Goal: Navigation & Orientation: Find specific page/section

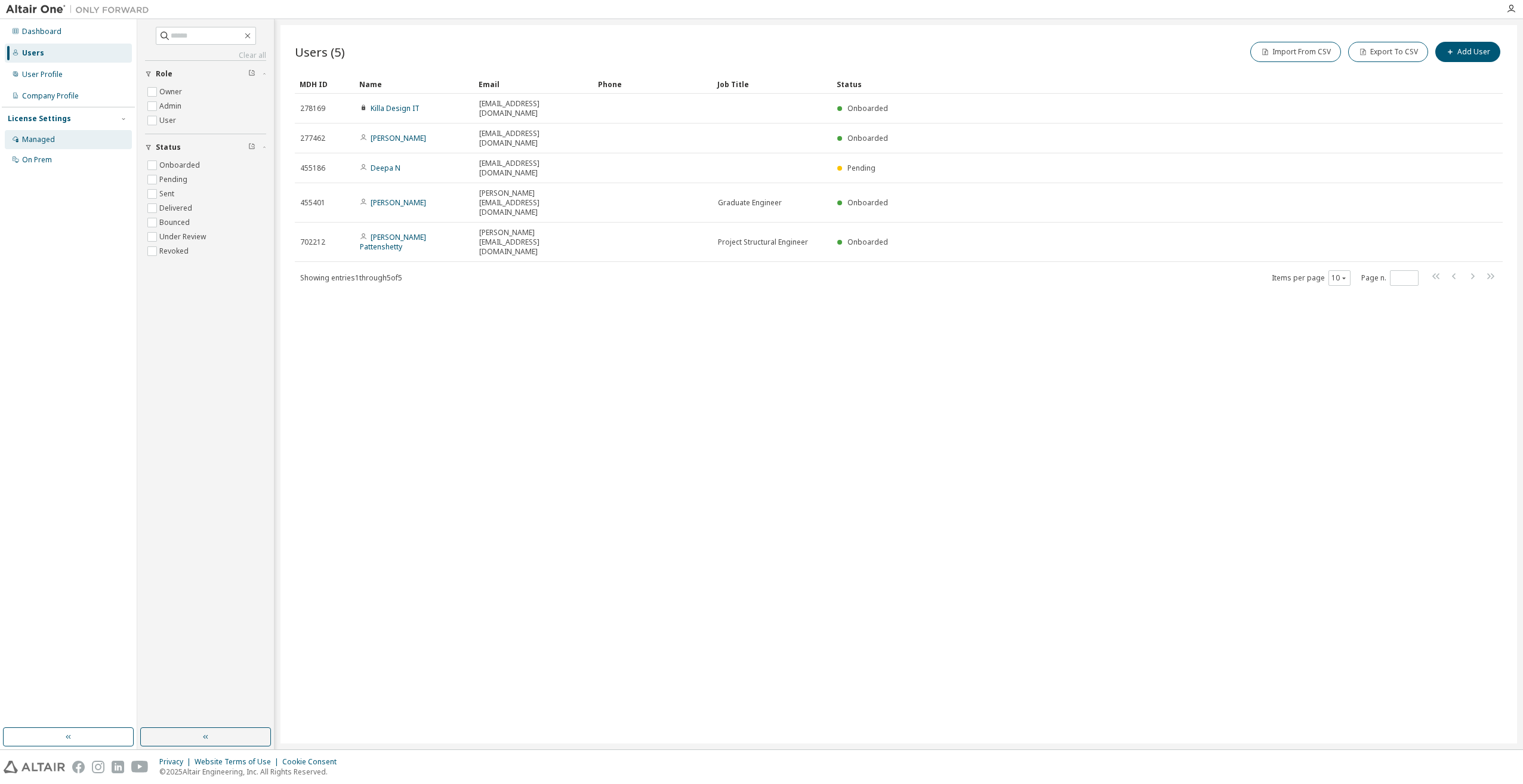
click at [32, 142] on div "Managed" at bounding box center [39, 139] width 33 height 9
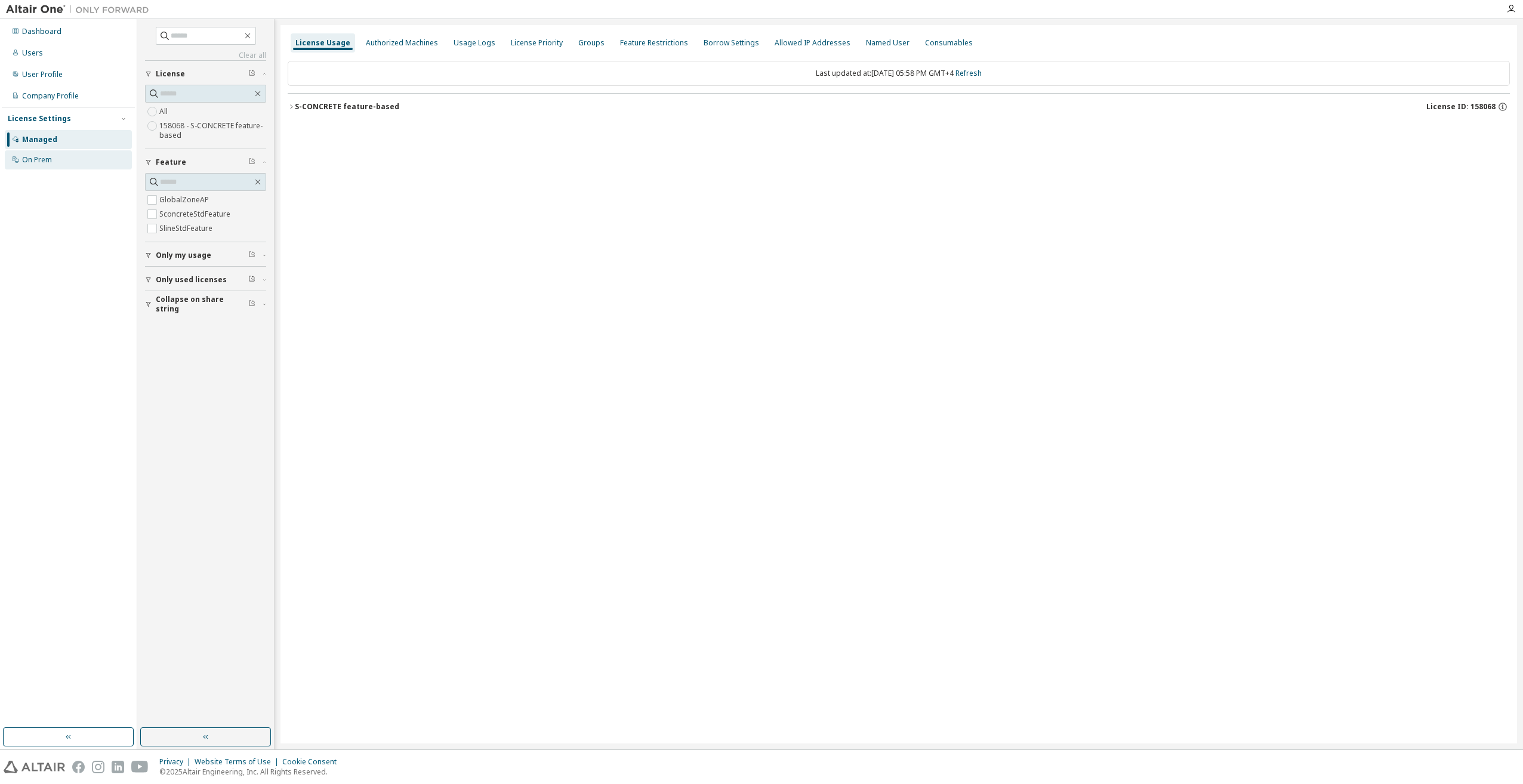
click at [56, 161] on div "On Prem" at bounding box center [68, 160] width 127 height 19
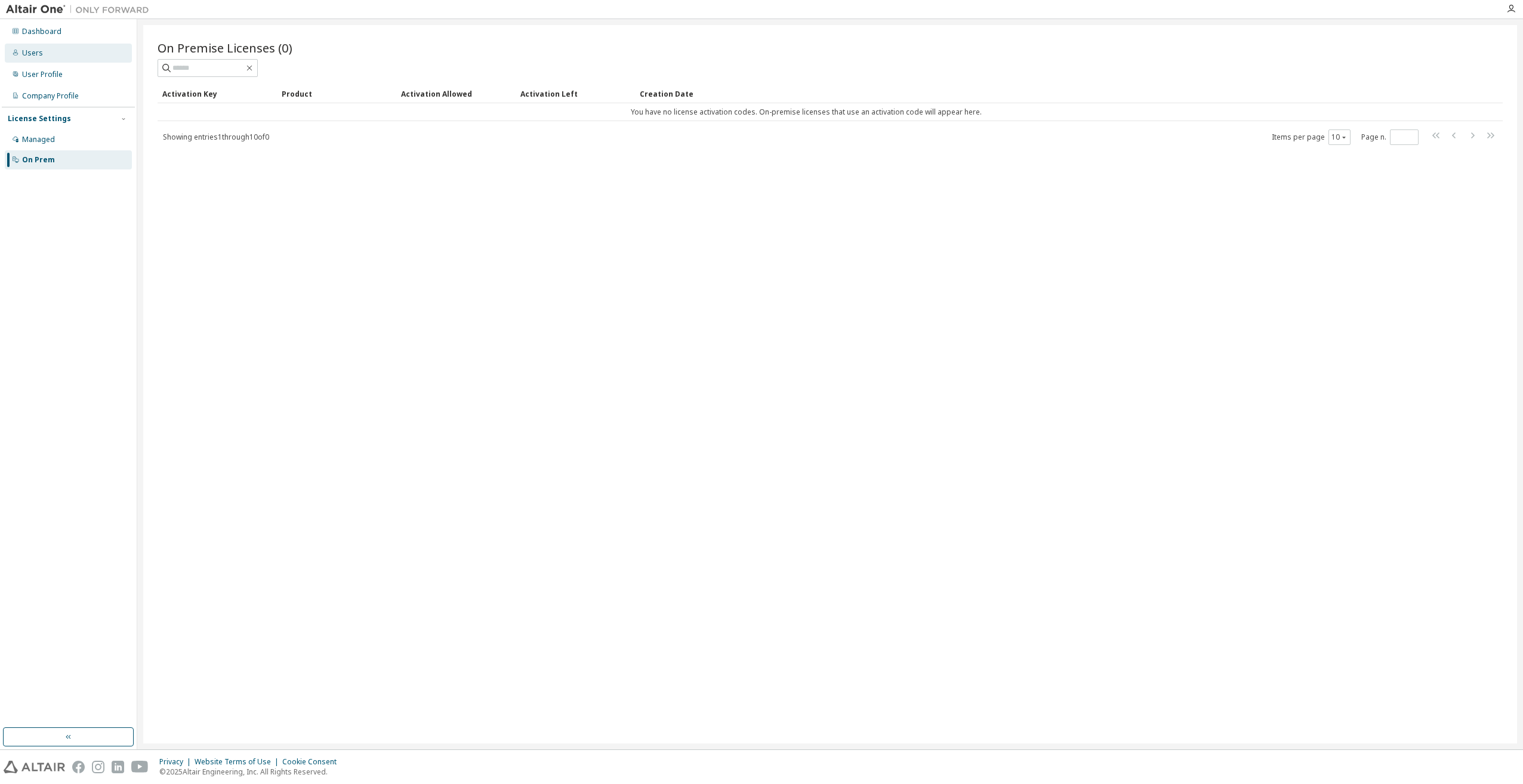
click at [40, 54] on div "Users" at bounding box center [32, 53] width 21 height 9
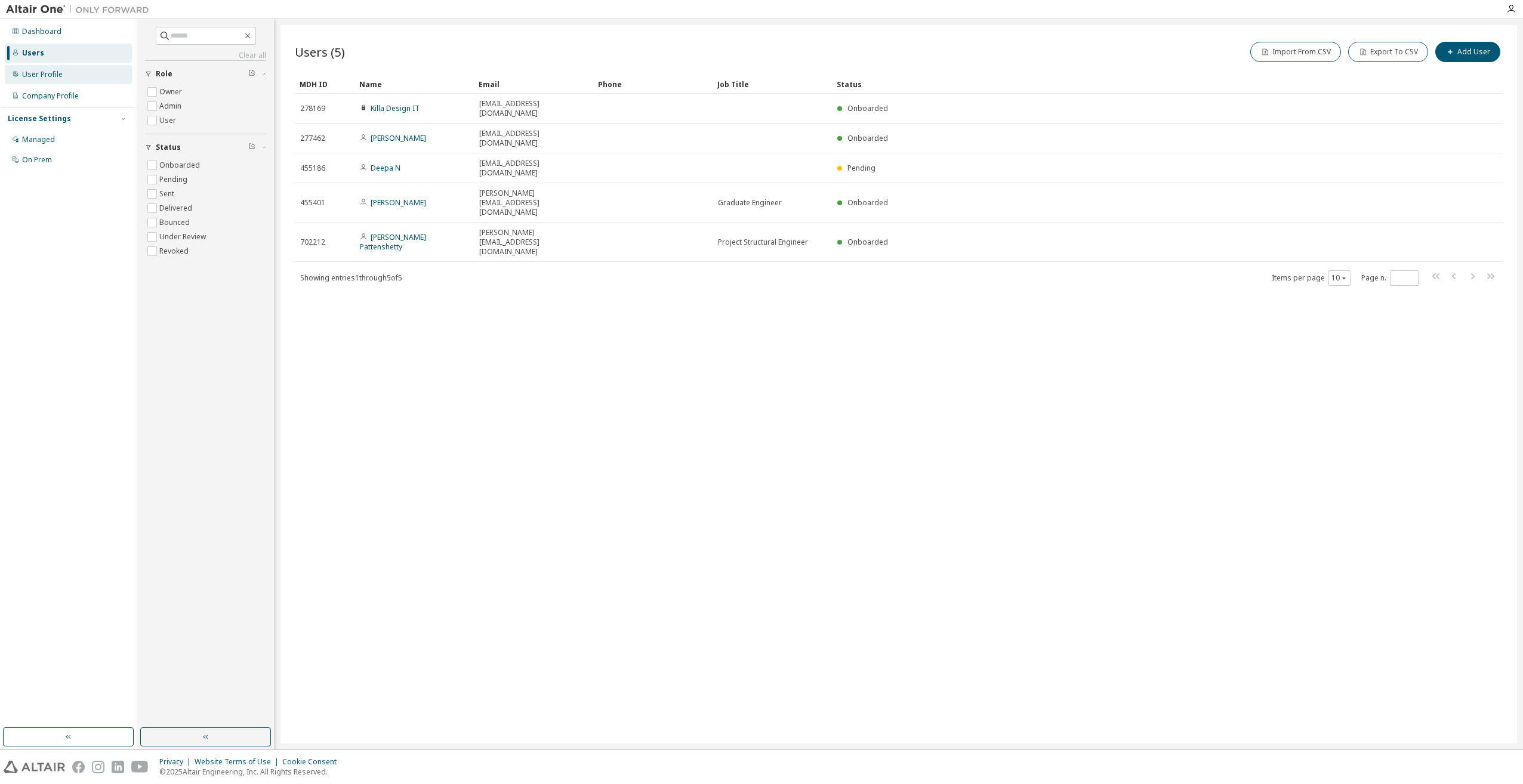
click at [42, 78] on div "User Profile" at bounding box center [43, 74] width 40 height 9
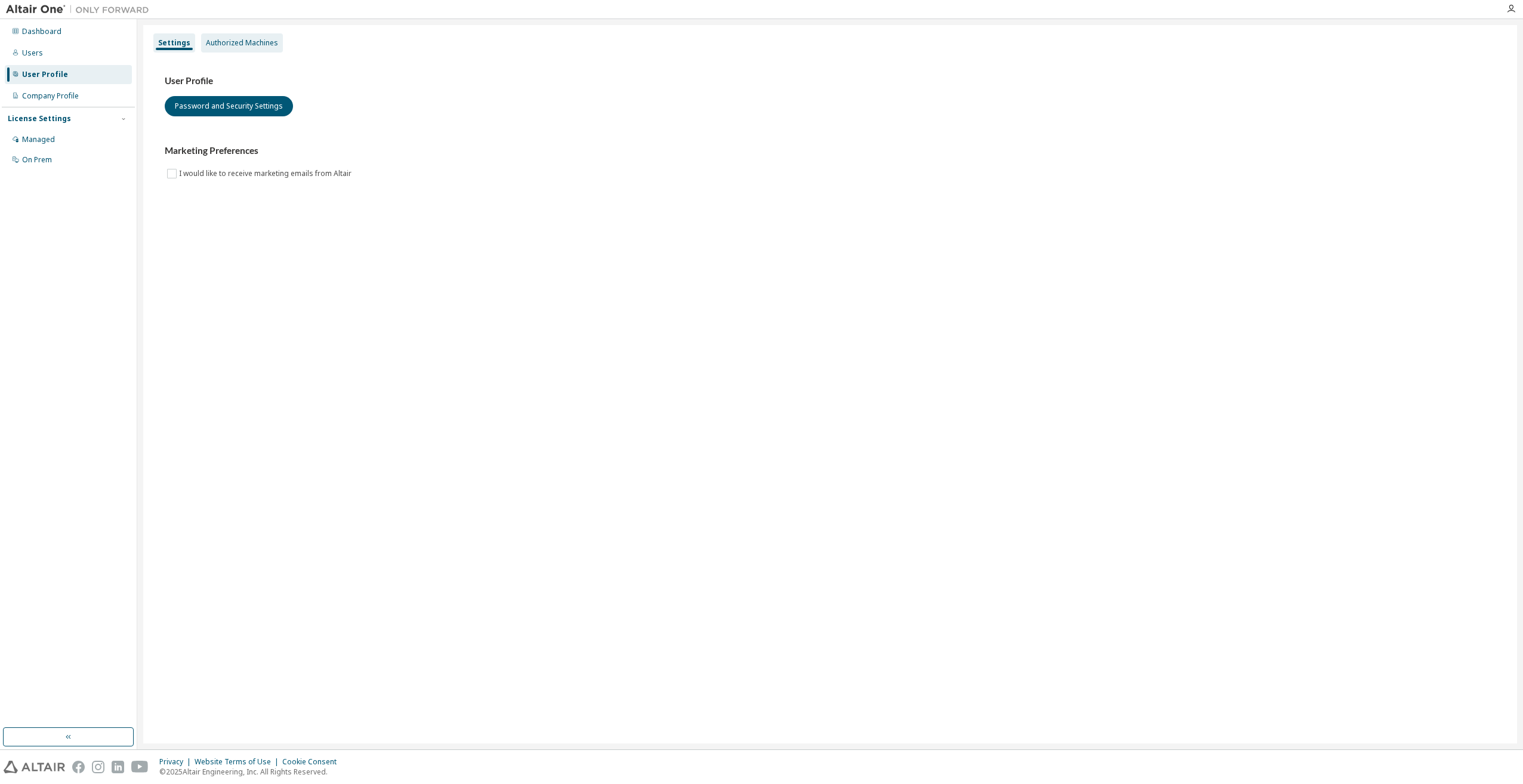
click at [269, 44] on div "Authorized Machines" at bounding box center [242, 43] width 72 height 9
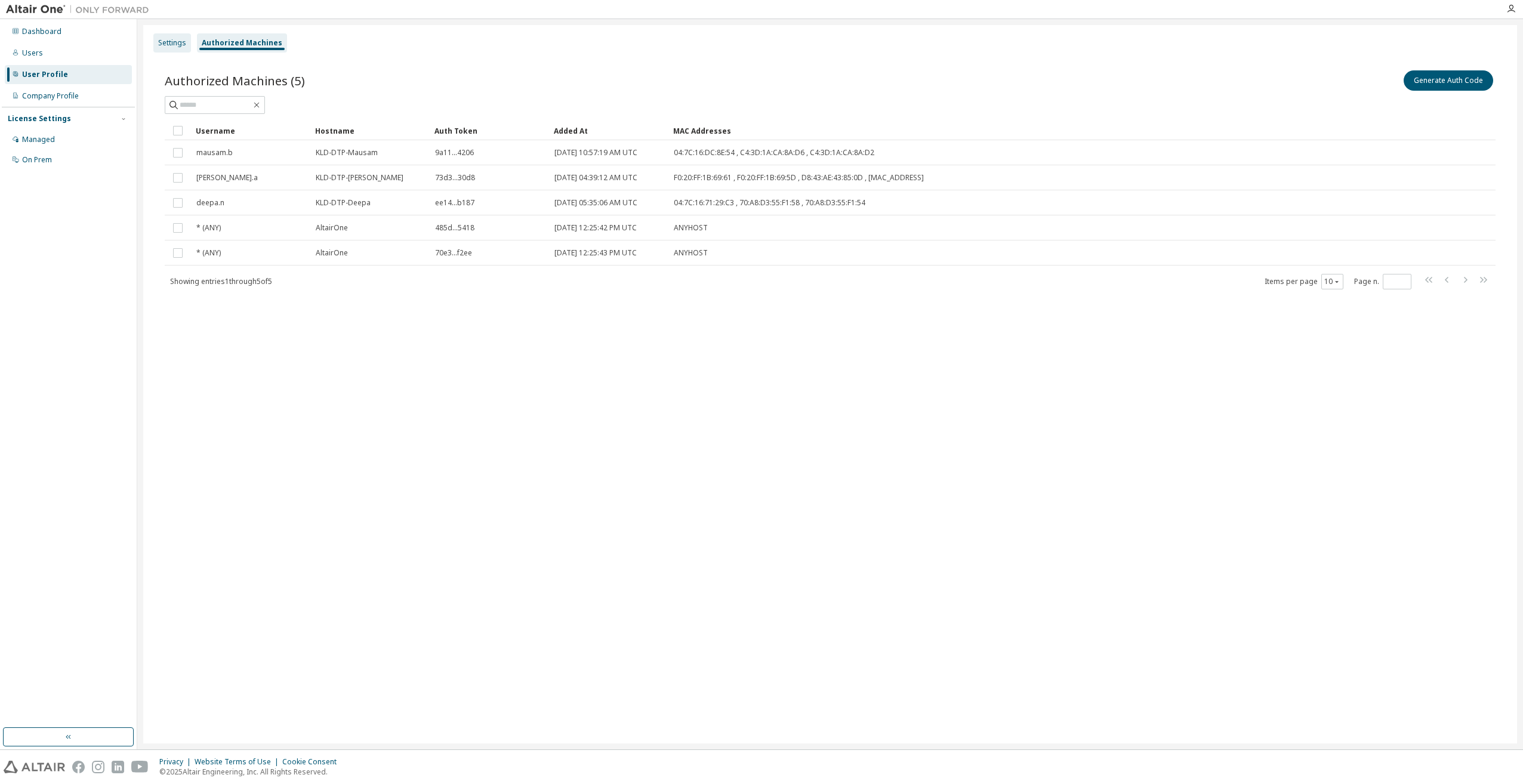
click at [176, 46] on div "Settings" at bounding box center [172, 43] width 28 height 9
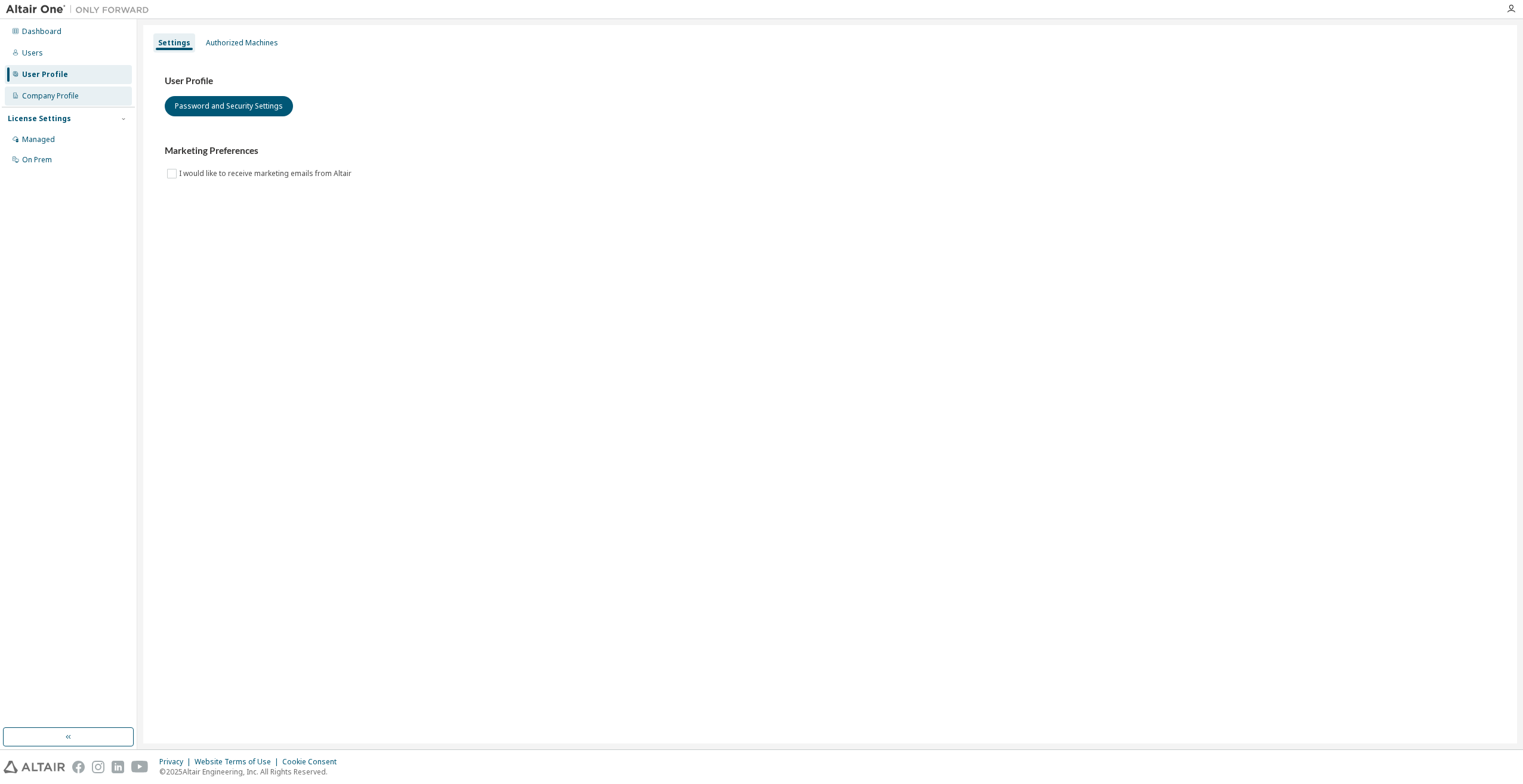
click at [61, 99] on div "Company Profile" at bounding box center [50, 96] width 57 height 9
